Goal: Find specific page/section: Find specific page/section

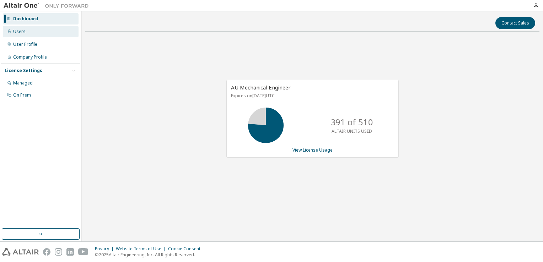
click at [33, 29] on div "Users" at bounding box center [41, 31] width 76 height 11
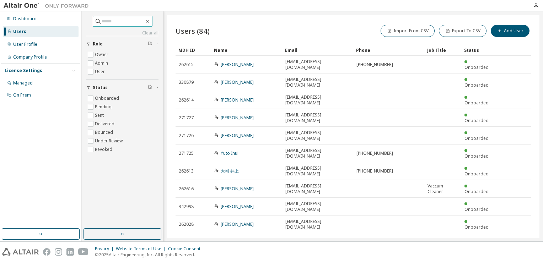
click at [111, 20] on input "text" at bounding box center [123, 21] width 43 height 7
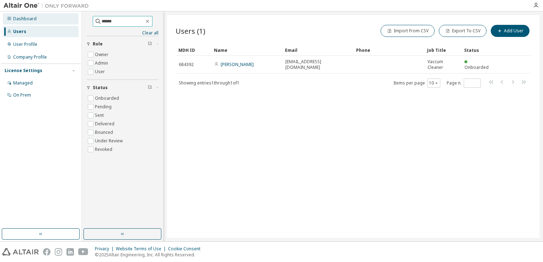
drag, startPoint x: 118, startPoint y: 22, endPoint x: 78, endPoint y: 21, distance: 39.8
click at [78, 21] on div "Dashboard Users User Profile Company Profile License Settings Managed On Prem *…" at bounding box center [271, 126] width 543 height 230
type input "*"
type input "********"
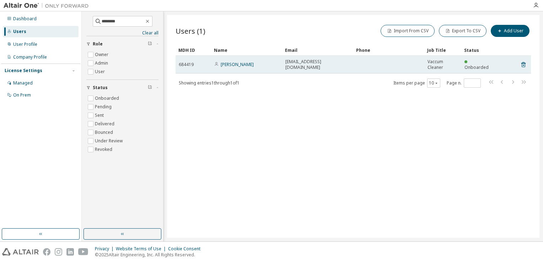
click at [320, 64] on span "tanikata.akira@jp.panasonic.com" at bounding box center [317, 64] width 65 height 11
